Goal: Task Accomplishment & Management: Complete application form

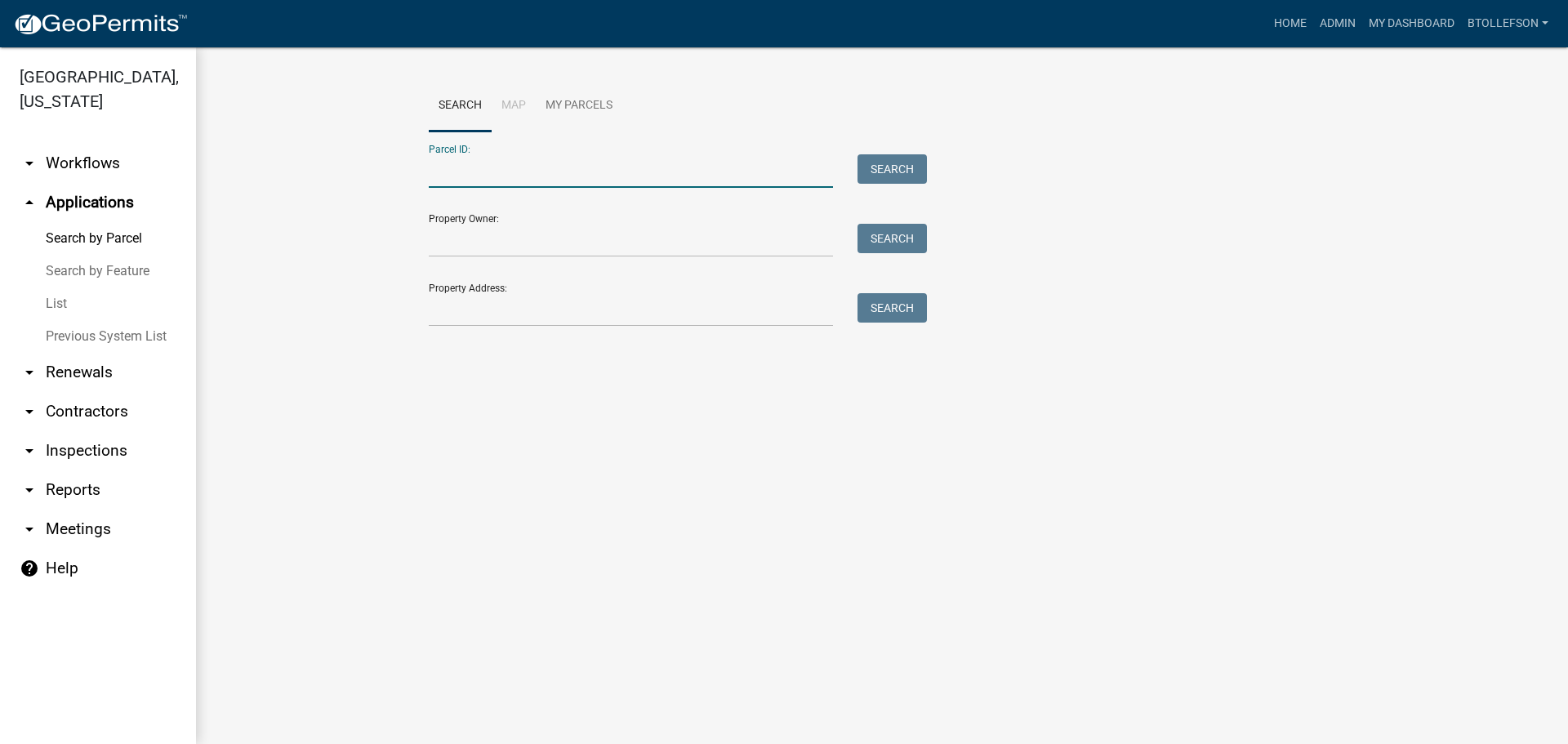
paste input "32000090071000"
type input "32000090071000"
click at [887, 155] on button "Search" at bounding box center [892, 169] width 69 height 29
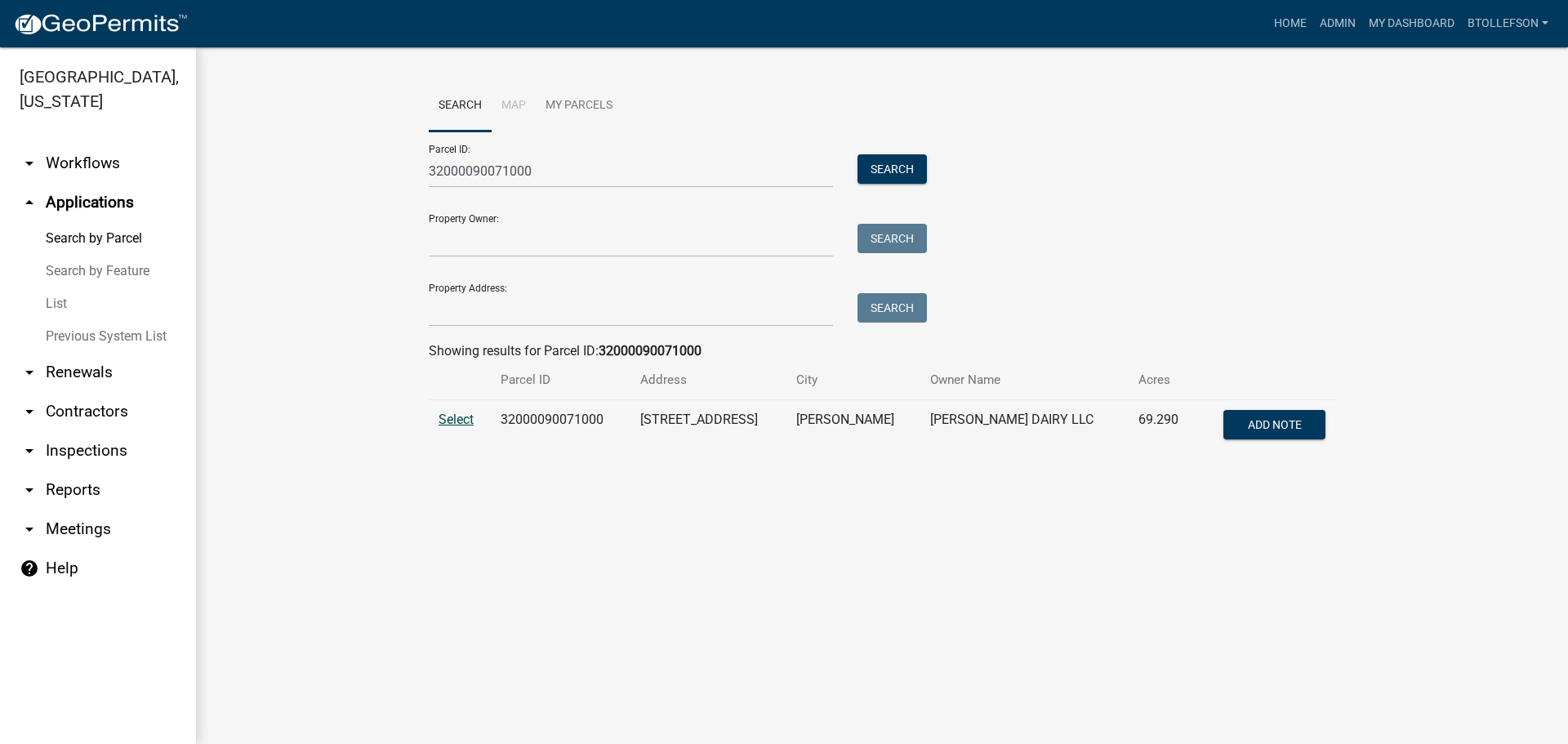
click at [448, 420] on span "Select" at bounding box center [456, 419] width 35 height 15
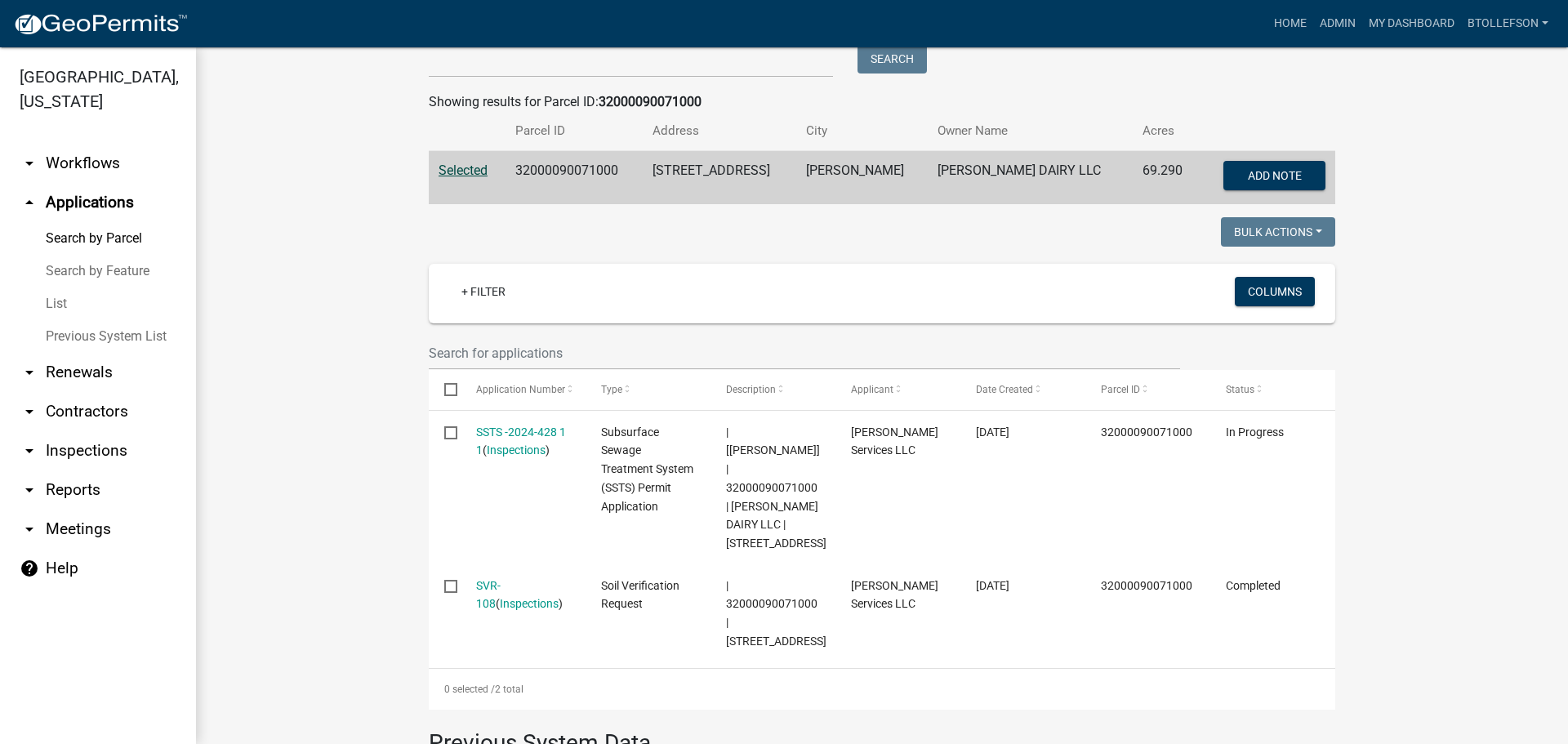
scroll to position [331, 0]
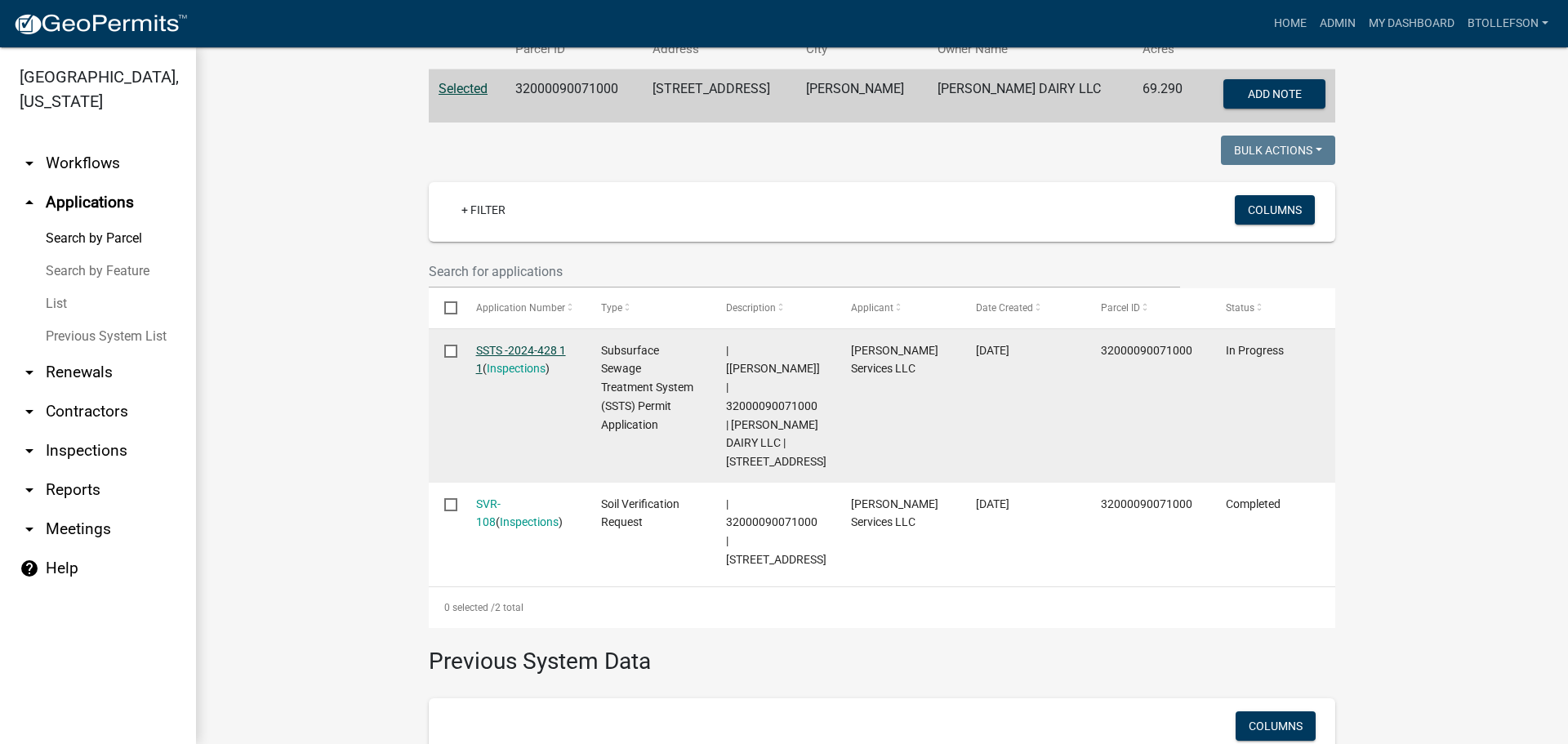
click at [510, 352] on link "SSTS -2024-428 1 1" at bounding box center [520, 360] width 90 height 32
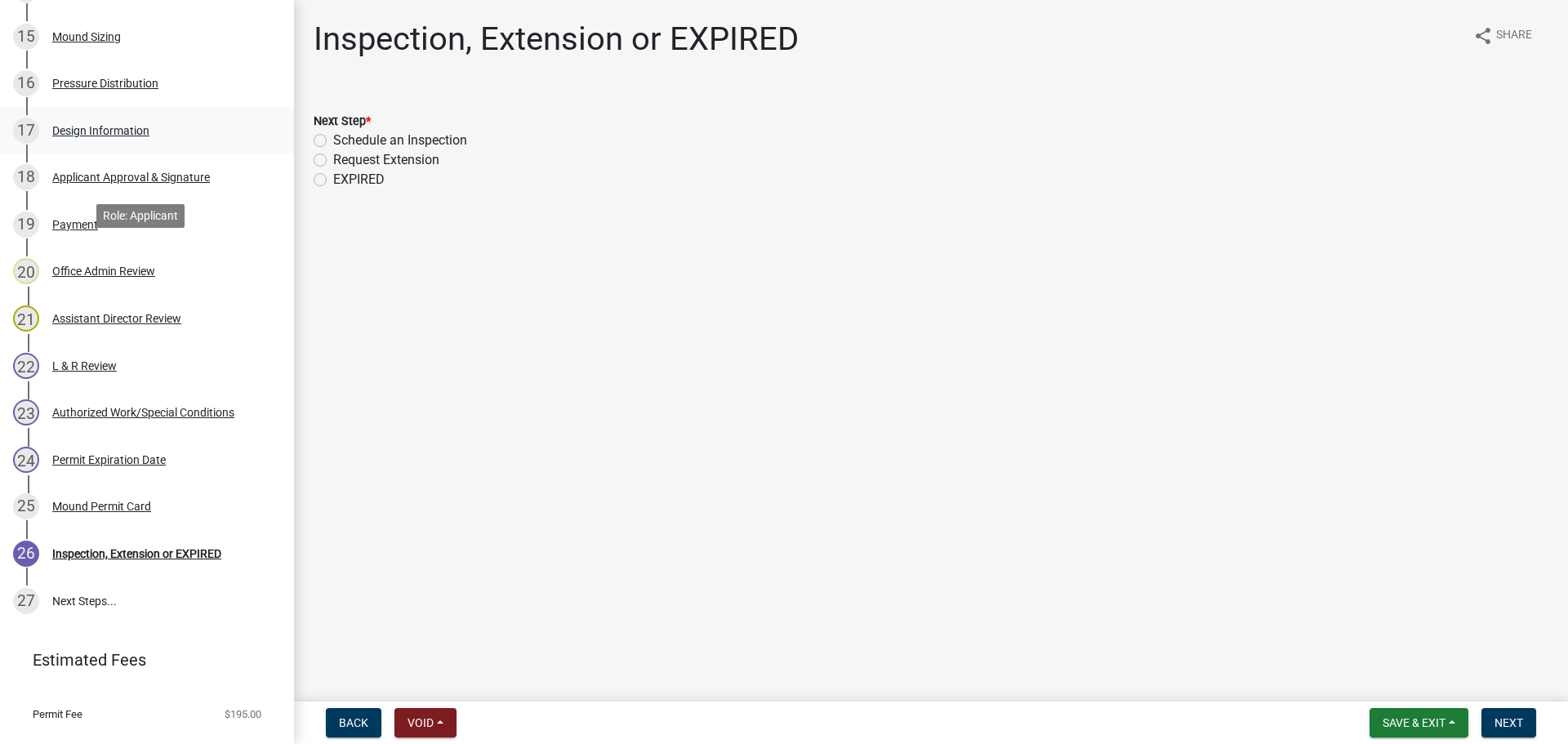
scroll to position [1018, 0]
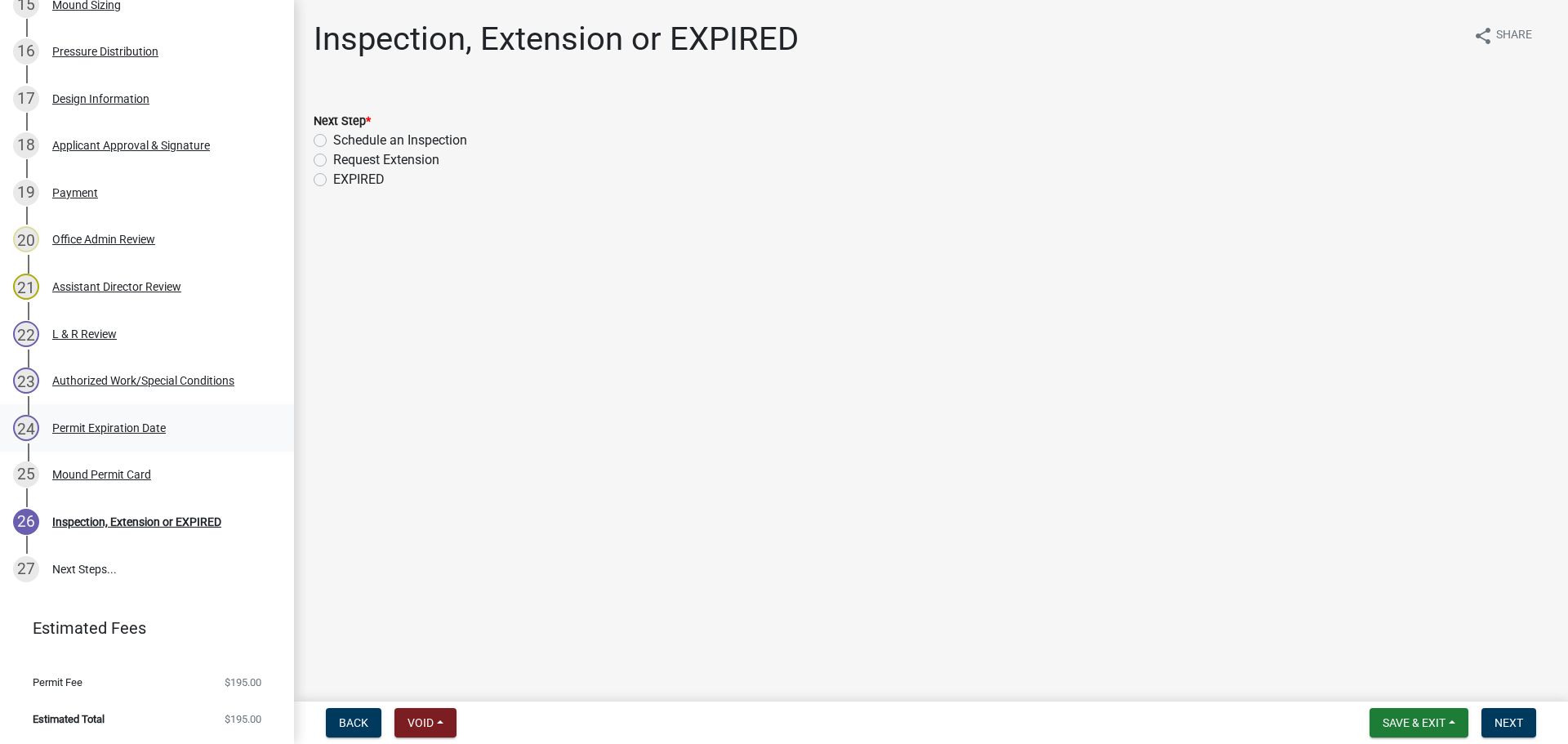
click at [102, 429] on div "Permit Expiration Date" at bounding box center [109, 429] width 114 height 11
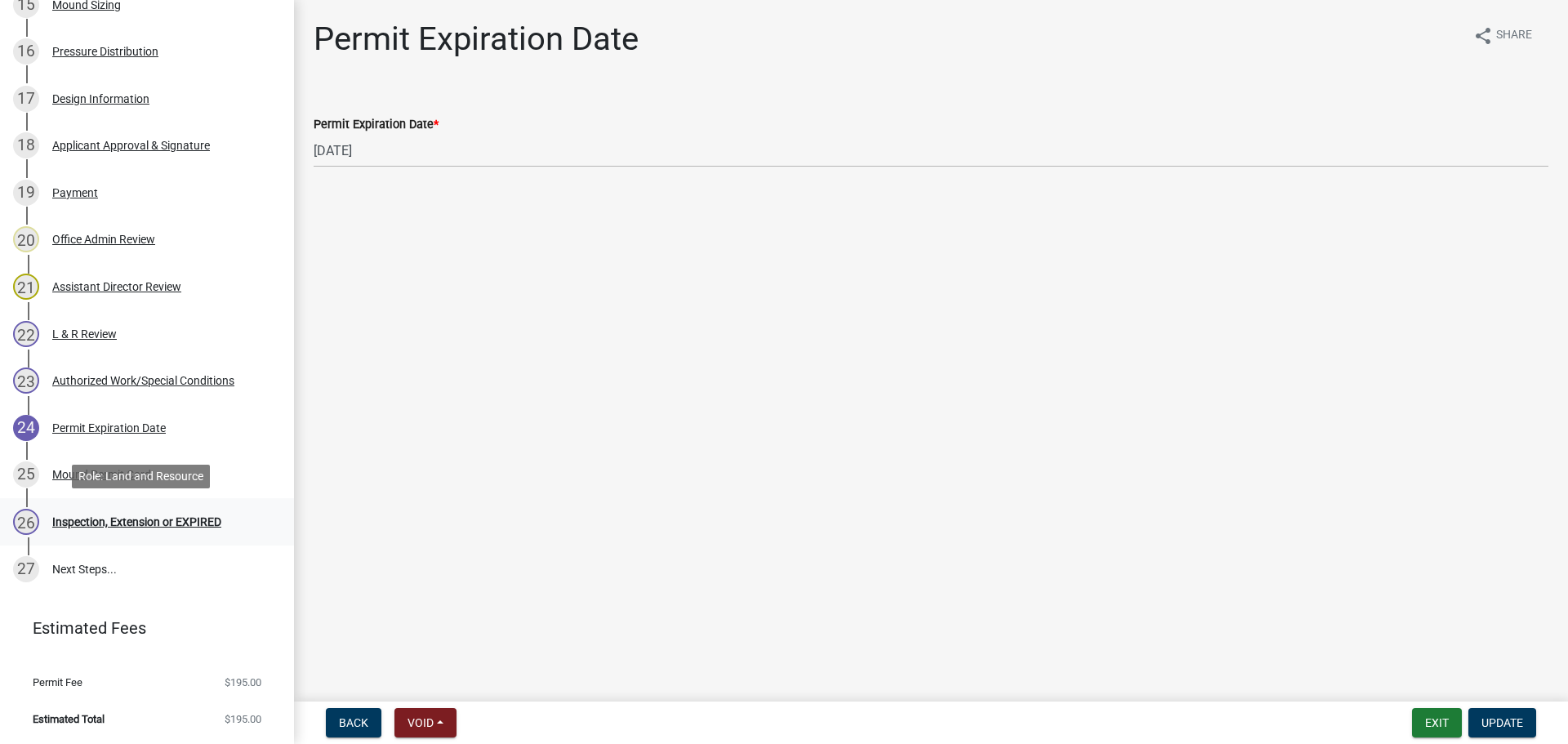
click at [104, 534] on div "26 Inspection, Extension or EXPIRED" at bounding box center [141, 523] width 255 height 27
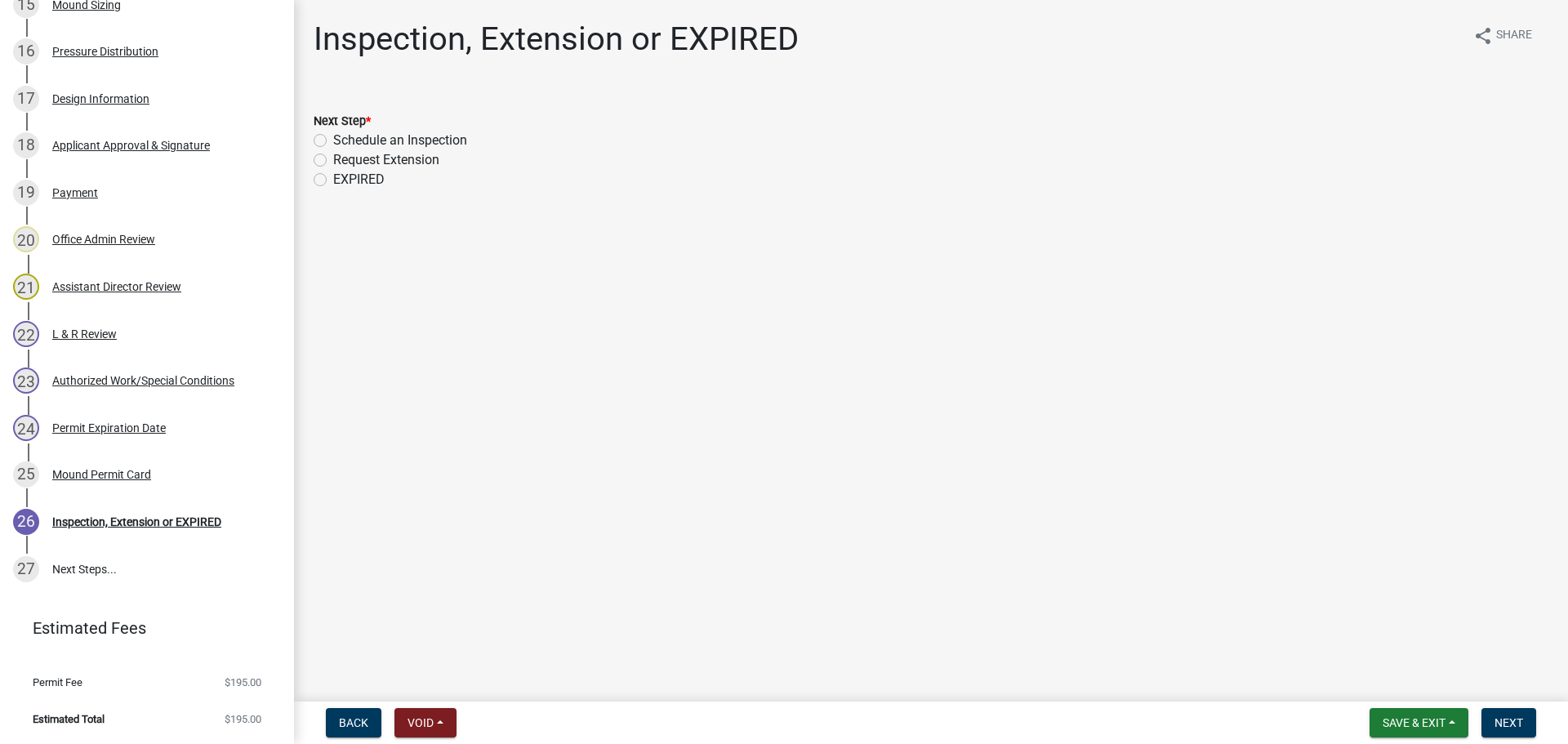
click at [333, 180] on label "EXPIRED" at bounding box center [359, 180] width 51 height 20
click at [333, 180] on input "EXPIRED" at bounding box center [338, 175] width 10 height 10
radio input "true"
click at [1501, 718] on span "Next" at bounding box center [1509, 723] width 28 height 13
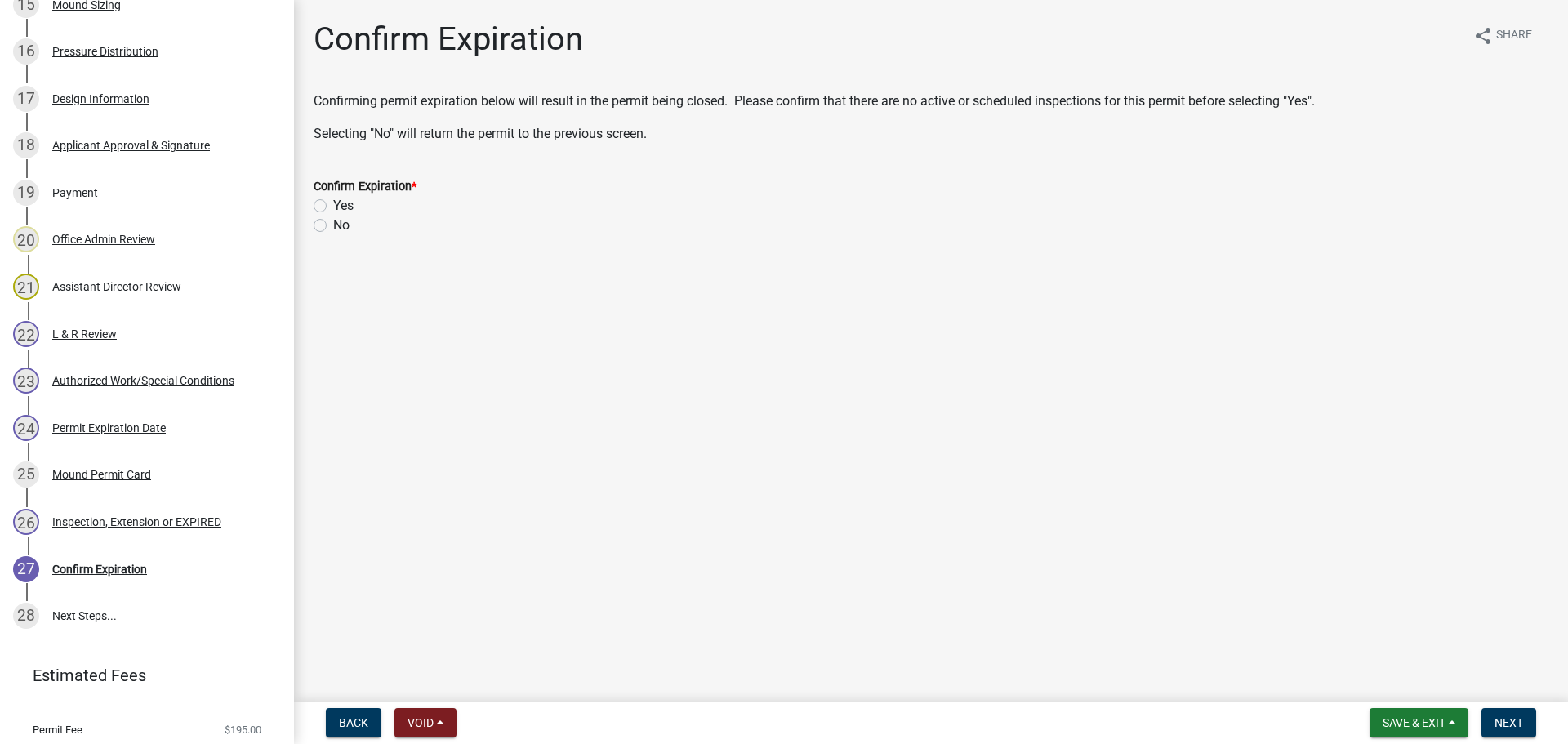
scroll to position [1064, 0]
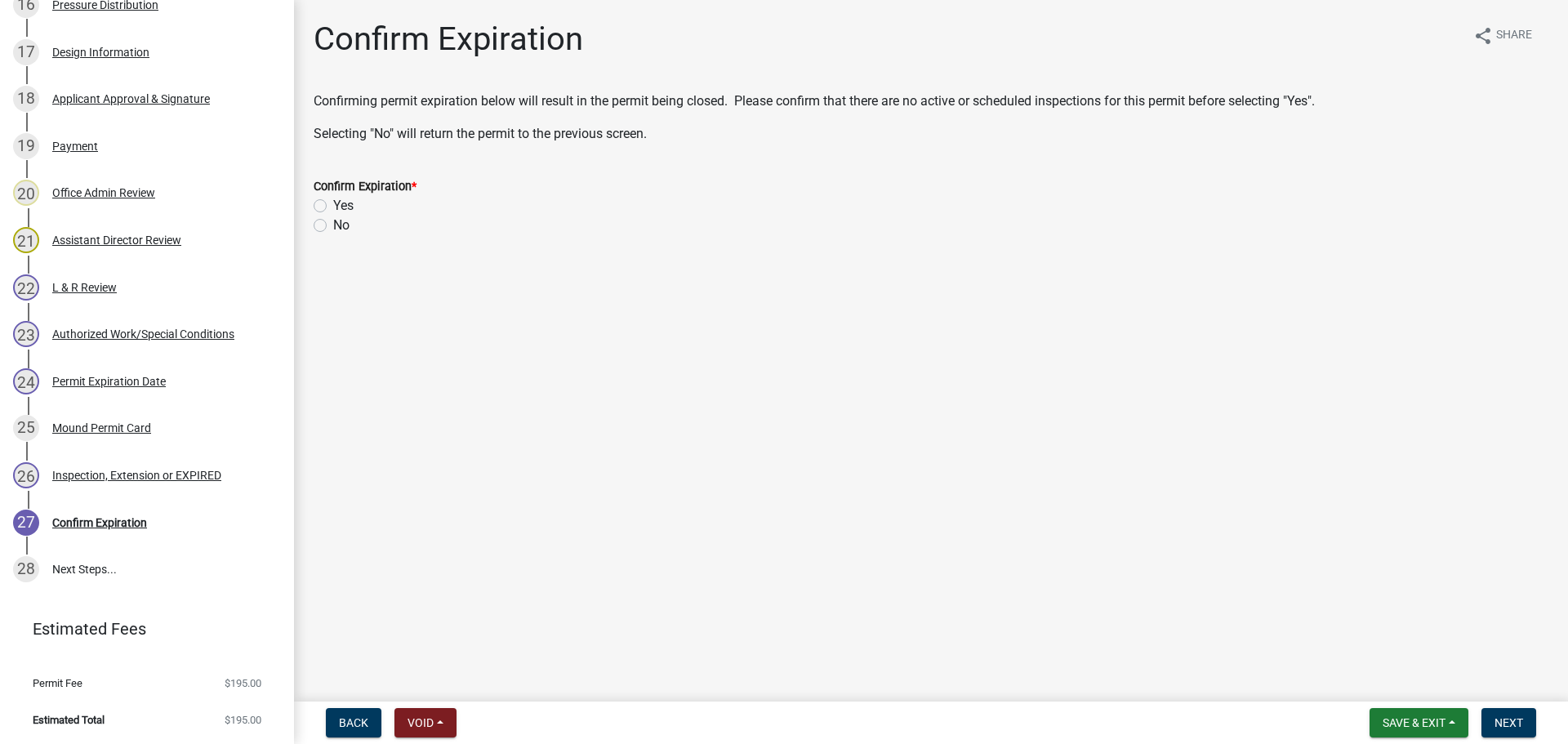
click at [333, 201] on label "Yes" at bounding box center [343, 205] width 20 height 20
click at [333, 201] on input "Yes" at bounding box center [338, 200] width 10 height 10
radio input "true"
click at [1518, 717] on span "Next" at bounding box center [1509, 723] width 28 height 13
